Goal: Transaction & Acquisition: Purchase product/service

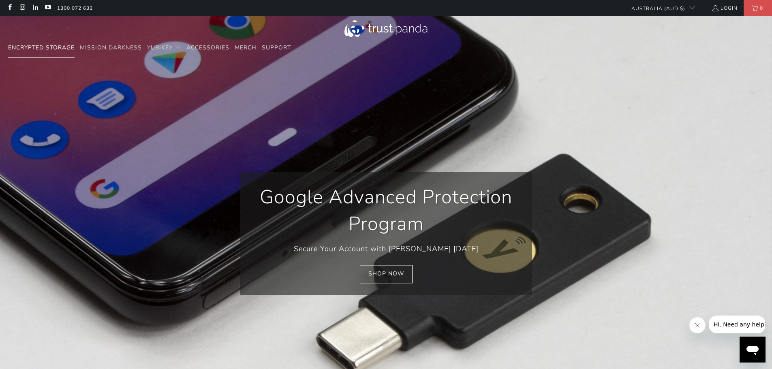
scroll to position [0, 933]
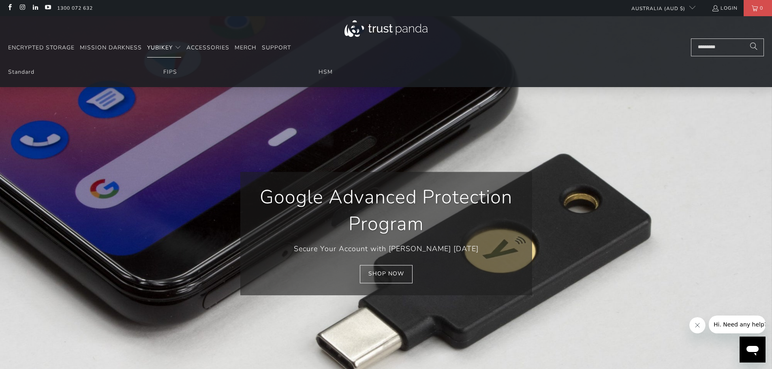
click at [167, 48] on span "YubiKey" at bounding box center [160, 48] width 26 height 8
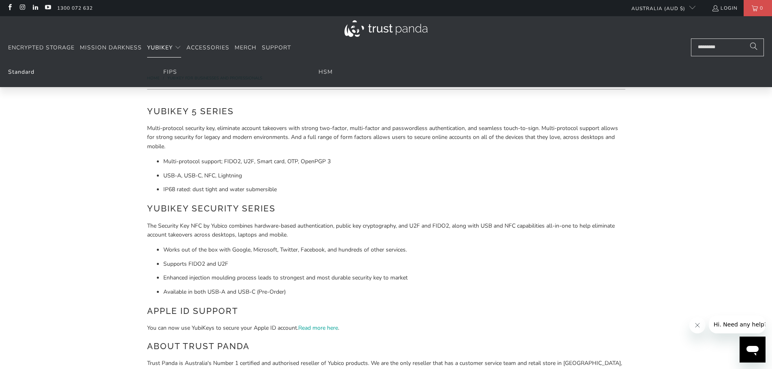
click at [25, 73] on link "Standard" at bounding box center [21, 72] width 26 height 8
click at [173, 70] on link "FIPS" at bounding box center [170, 72] width 14 height 8
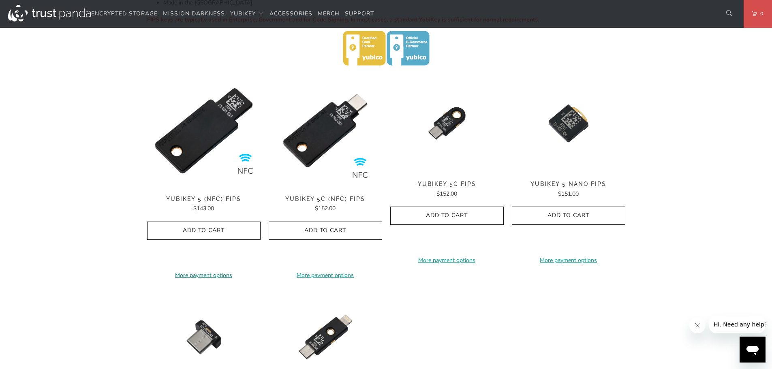
scroll to position [243, 0]
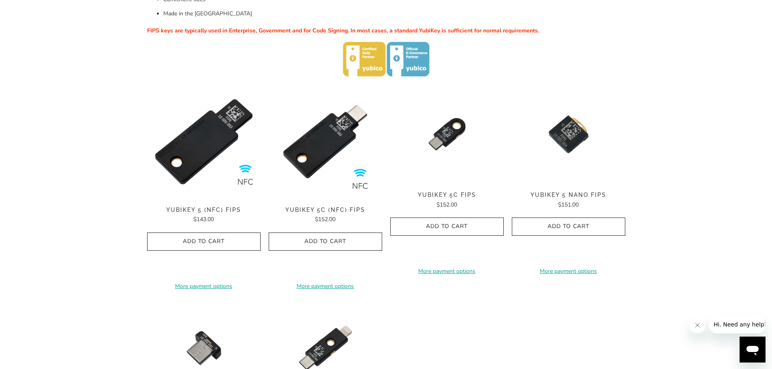
click at [211, 213] on span "YubiKey 5 (NFC) FIPS" at bounding box center [203, 210] width 113 height 7
